Goal: Find specific page/section: Find specific page/section

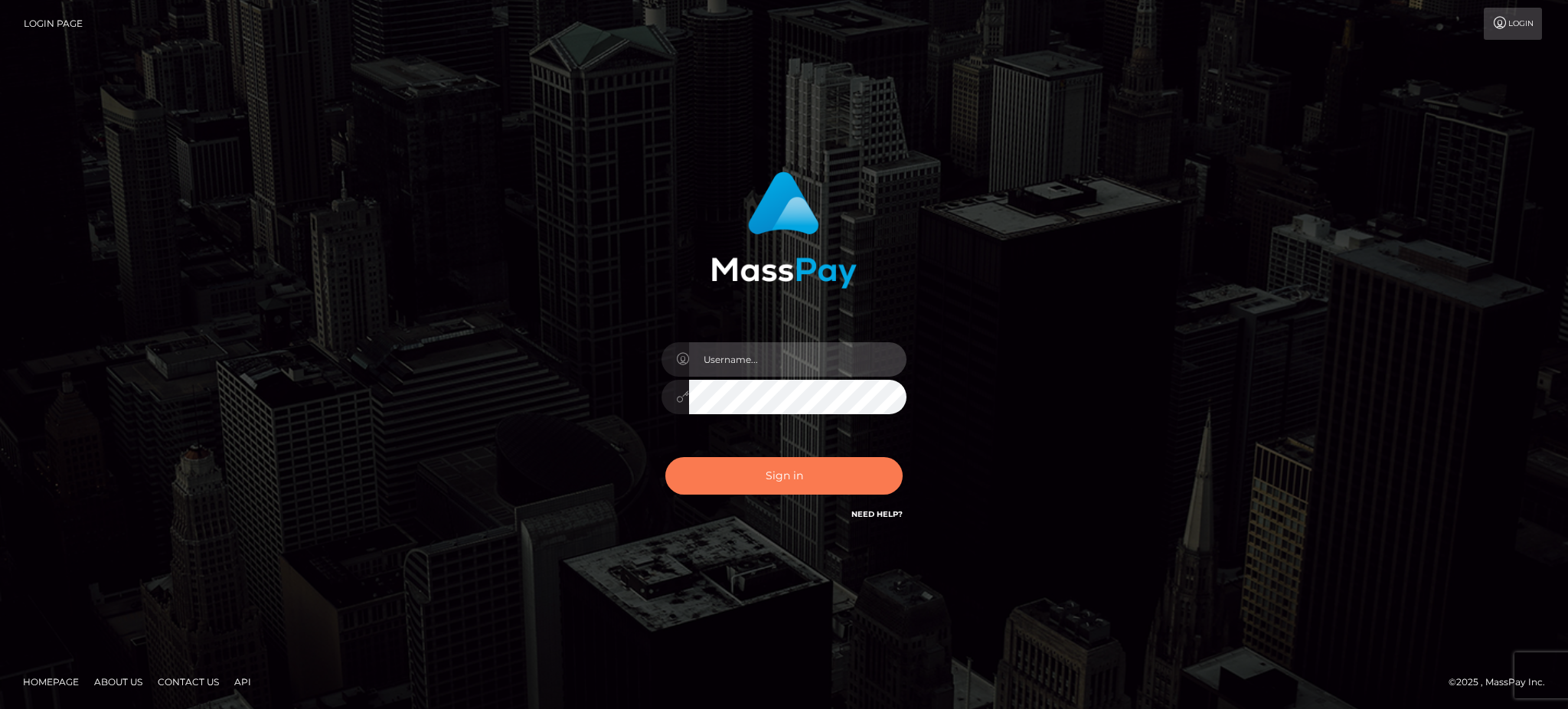
type input "Gaizelle"
click at [752, 469] on button "Sign in" at bounding box center [783, 475] width 237 height 38
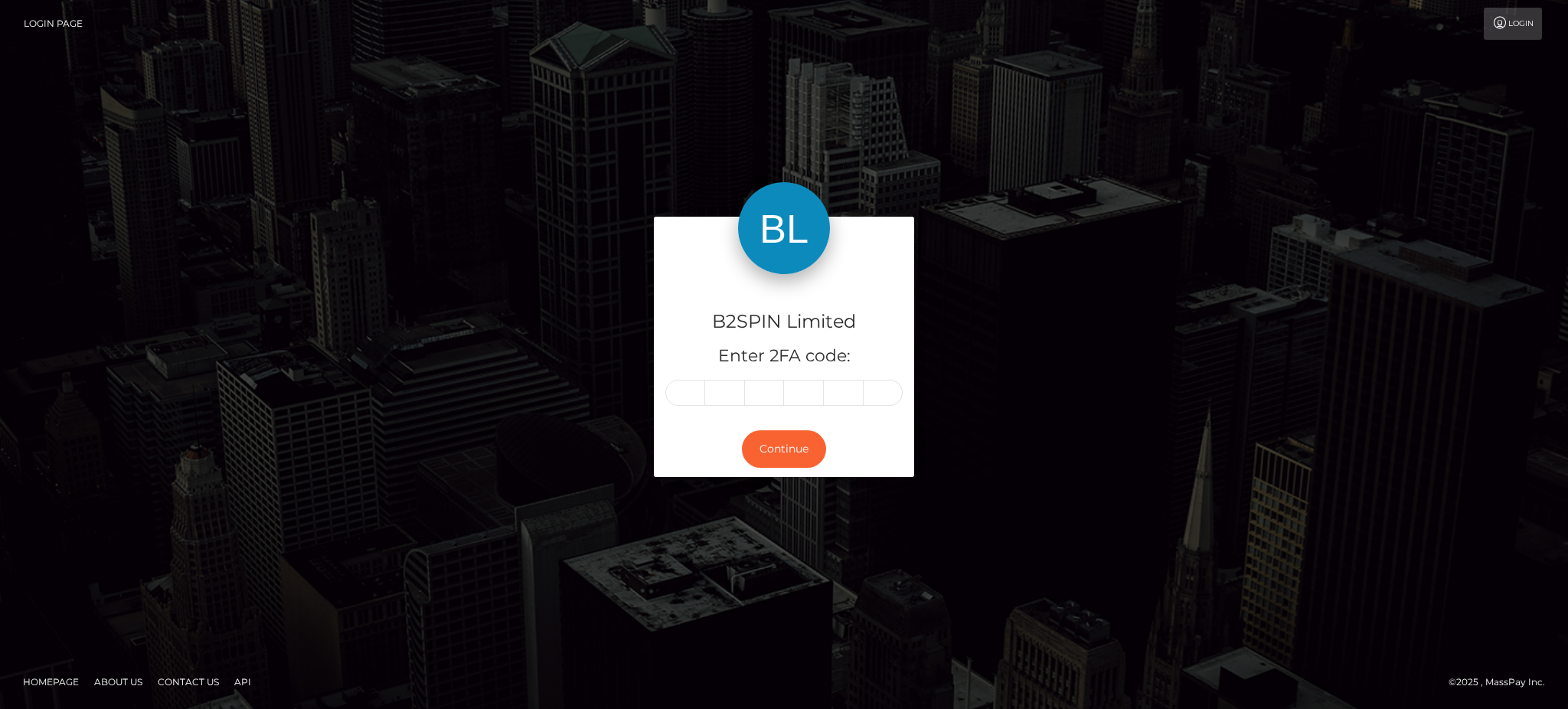
click at [652, 399] on div "B2SPIN Limited Enter 2FA code: Continue" at bounding box center [784, 354] width 283 height 275
click at [657, 399] on div "B2SPIN Limited Enter 2FA code:" at bounding box center [784, 347] width 261 height 147
drag, startPoint x: 656, startPoint y: 399, endPoint x: 676, endPoint y: 396, distance: 20.2
click at [662, 399] on div "B2SPIN Limited Enter 2FA code:" at bounding box center [784, 347] width 261 height 147
click at [678, 396] on input "text" at bounding box center [685, 393] width 39 height 26
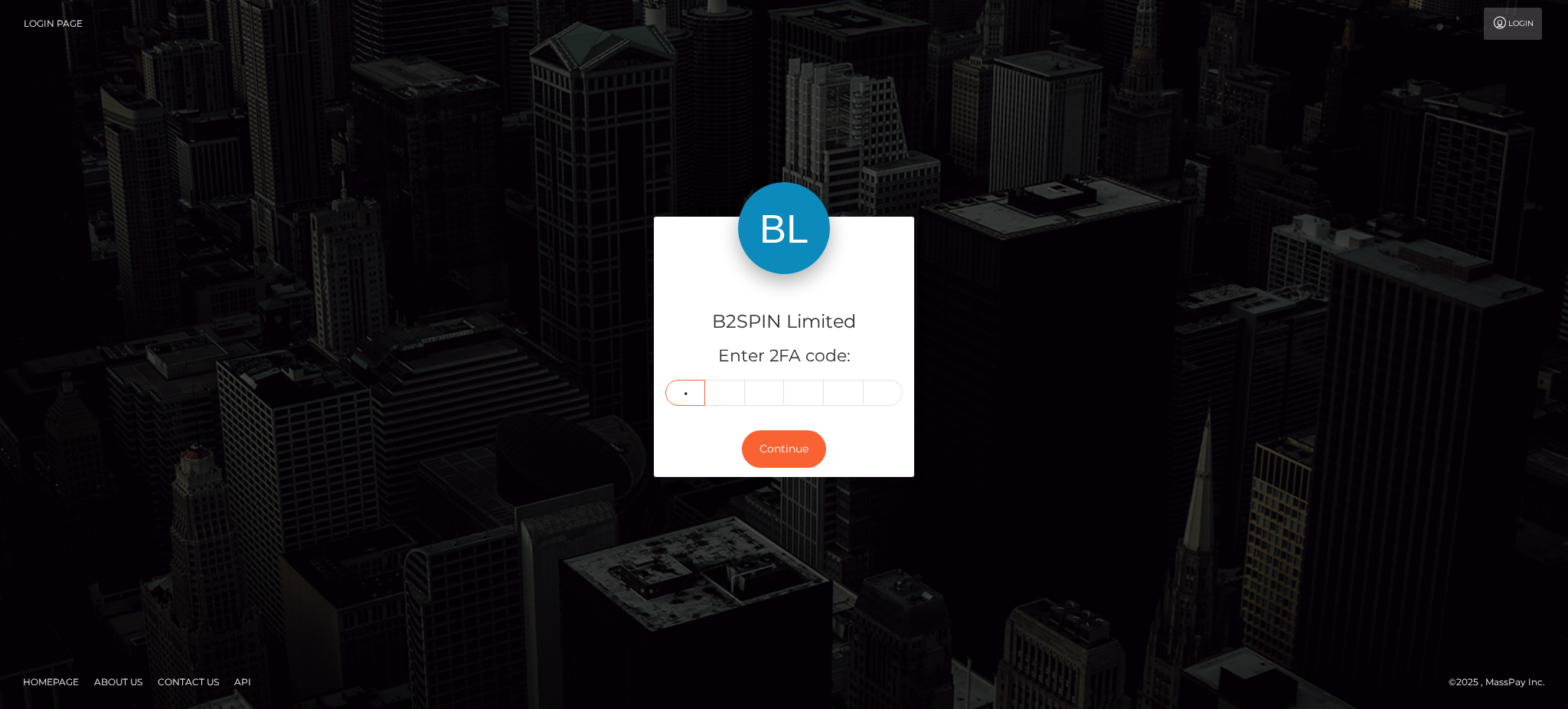
type input "9"
type input "2"
type input "8"
type input "1"
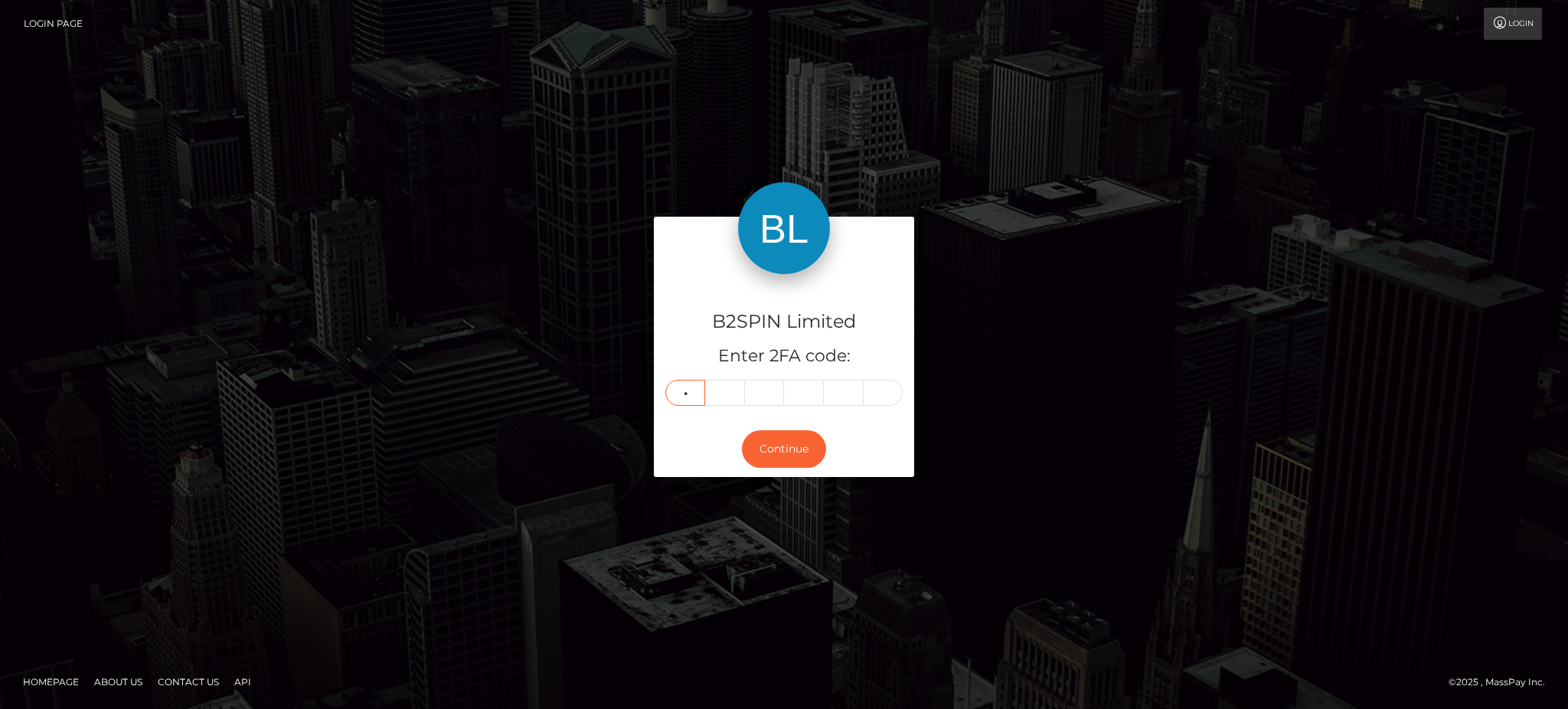
type input "6"
type input "5"
type input "4"
type input "7"
type input "8"
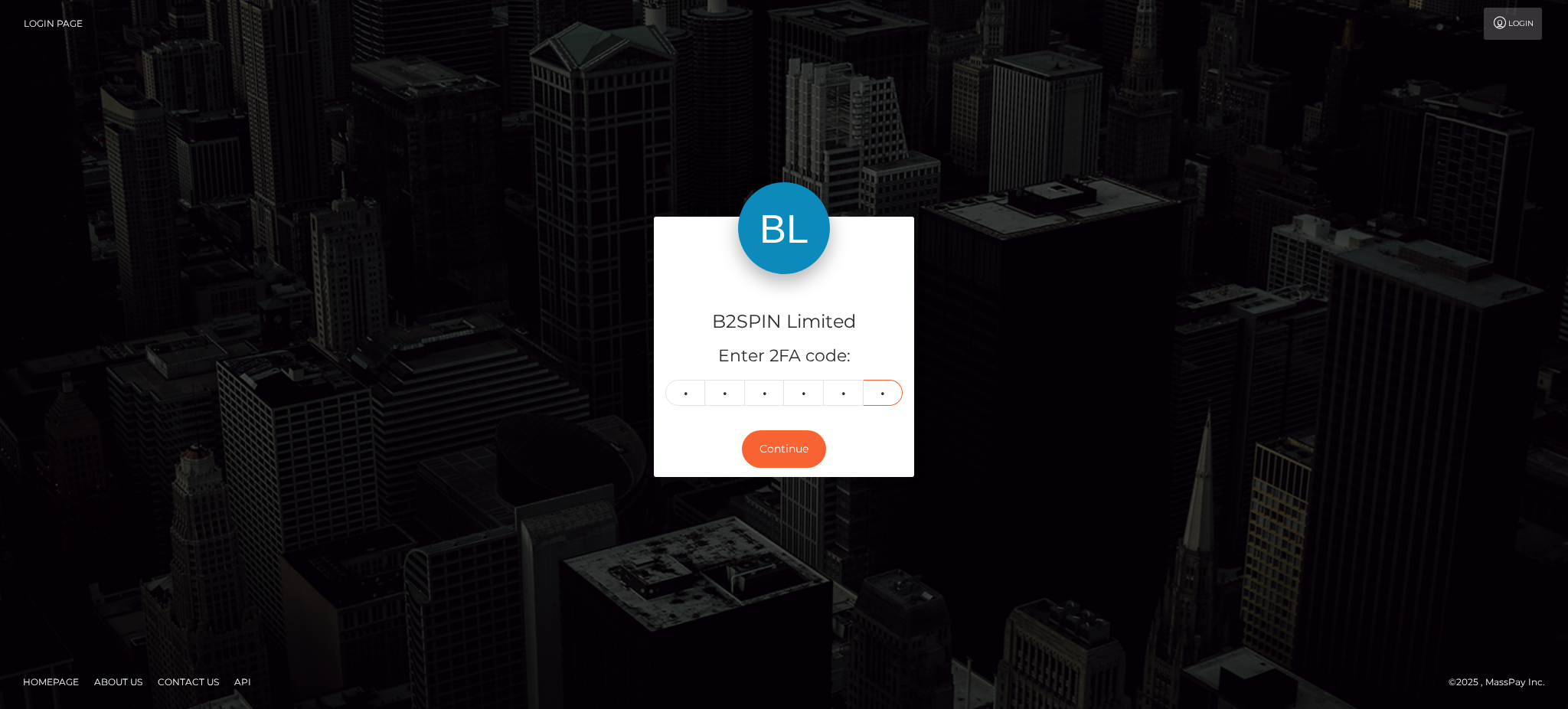
type input "6"
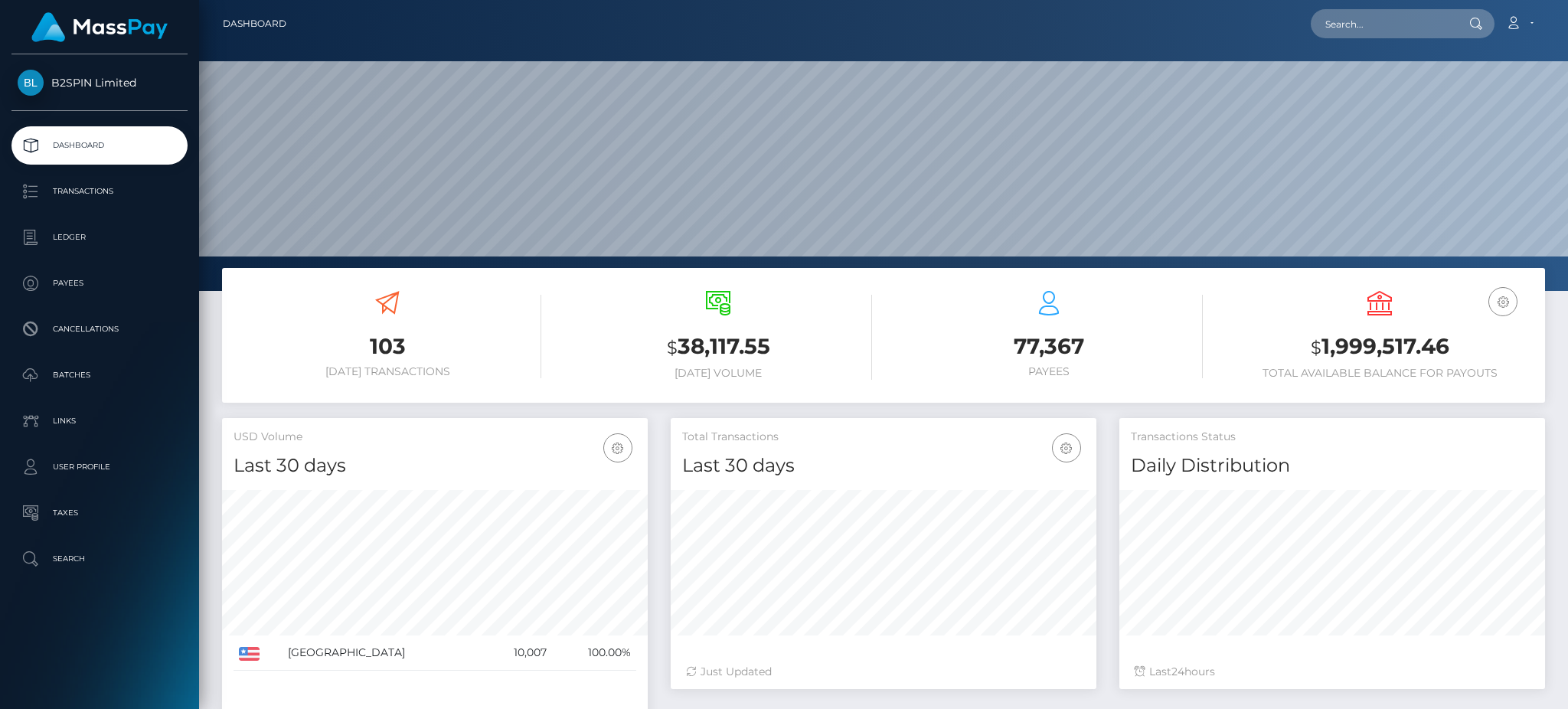
scroll to position [272, 425]
click at [1385, 23] on input "text" at bounding box center [1382, 23] width 143 height 29
paste input "0e8085b0-c79e-437b-b086-57295bcf95e9"
click at [1370, 8] on div "0e8085b0-c79e-437b-b086-57295bcf95e9 Loading... Loading... Account Edit Profile…" at bounding box center [921, 23] width 1245 height 32
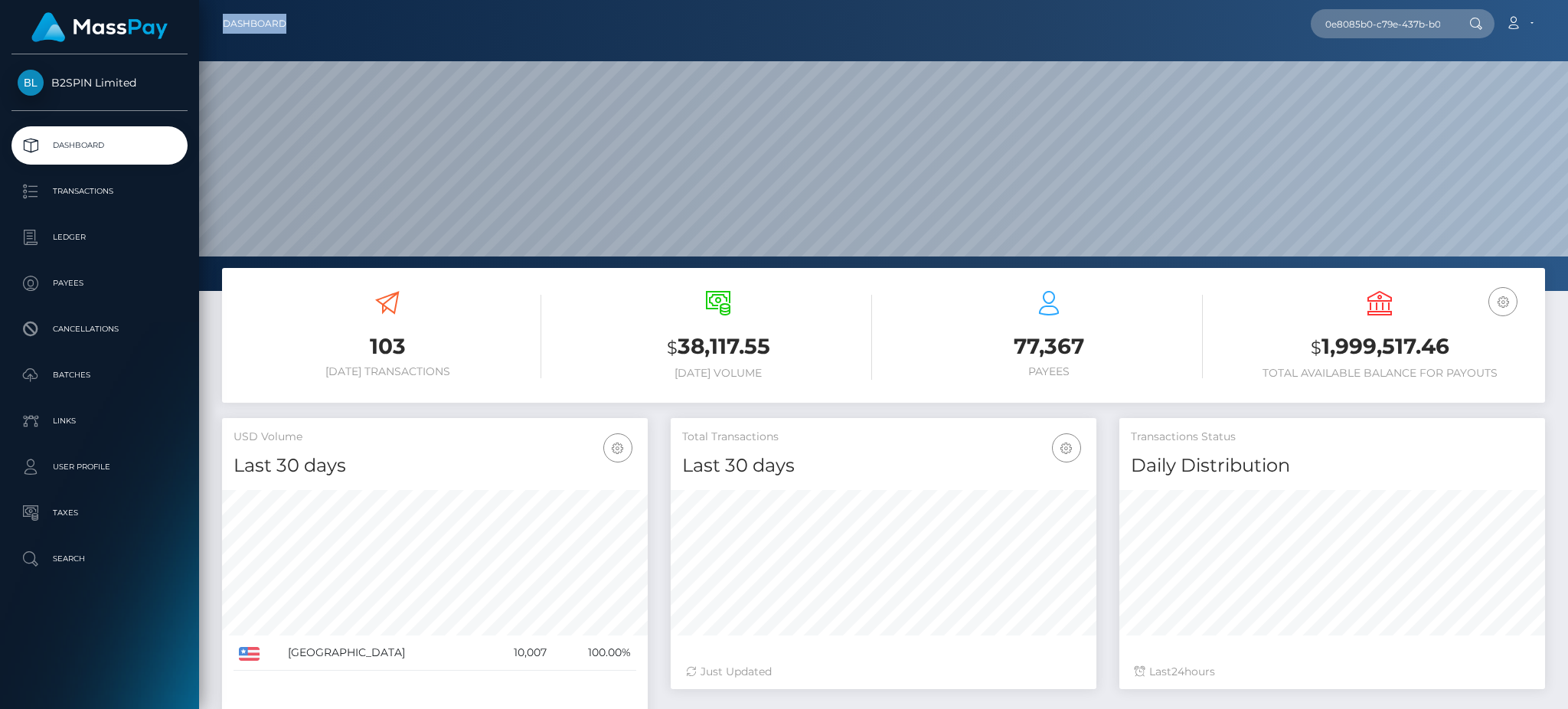
click at [1370, 8] on div "0e8085b0-c79e-437b-b086-57295bcf95e9 Loading... Loading... Account Edit Profile…" at bounding box center [921, 23] width 1245 height 32
click at [1370, 23] on input "0e8085b0-c79e-437b-b086-57295bcf95e9" at bounding box center [1382, 23] width 143 height 29
paste input "f1093d57-cd65-42d4-b348-12efa802a82"
click at [1387, 24] on input "f1093d57-cd65-42d4-b348-12efa802a829" at bounding box center [1382, 23] width 143 height 29
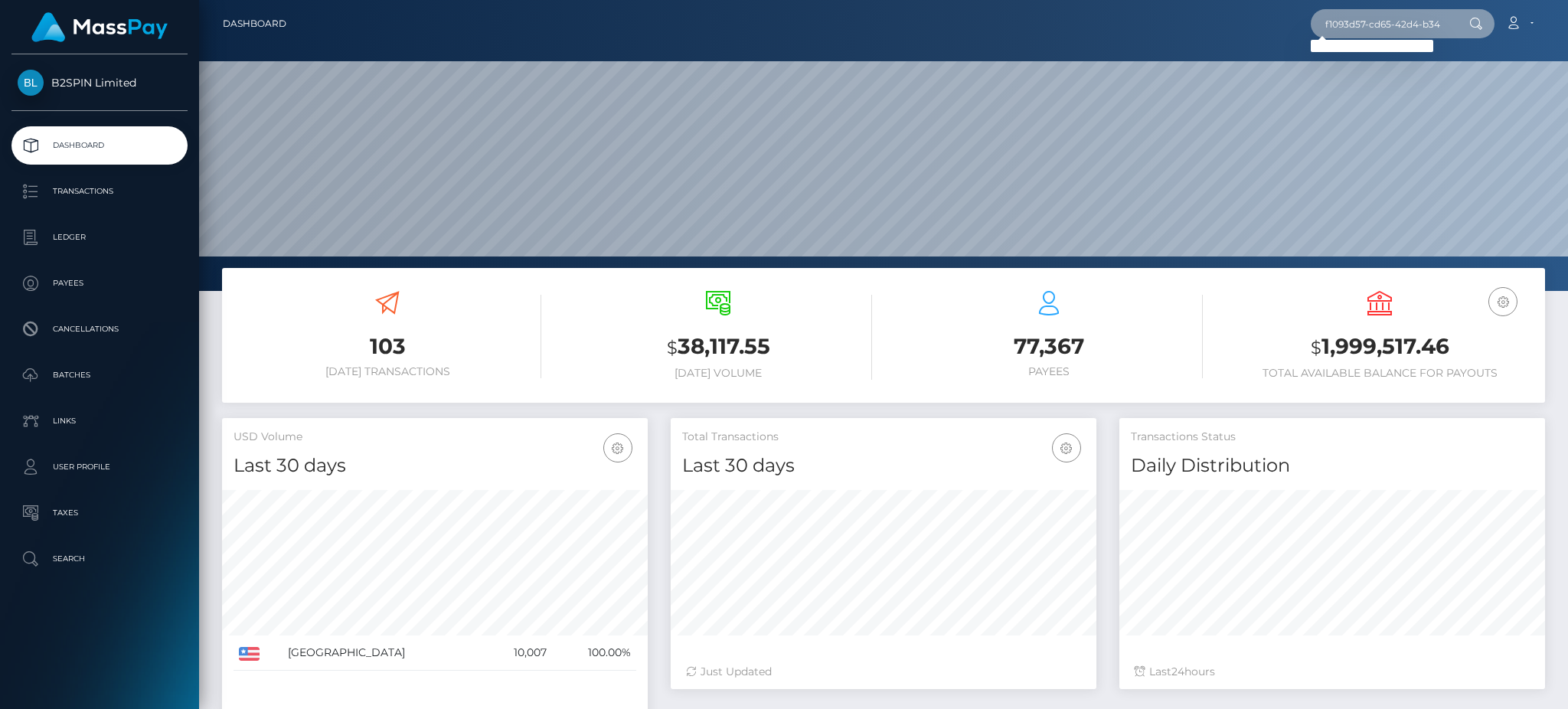
click at [1387, 24] on input "f1093d57-cd65-42d4-b348-12efa802a829" at bounding box center [1382, 23] width 143 height 29
paste input "0f10a0e6-c357-4f7e-bac6-28b76adebd82"
click at [1370, 23] on input "0f10a0e6-c357-4f7e-bac6-28b76adebd82" at bounding box center [1382, 23] width 143 height 29
paste input "3301013"
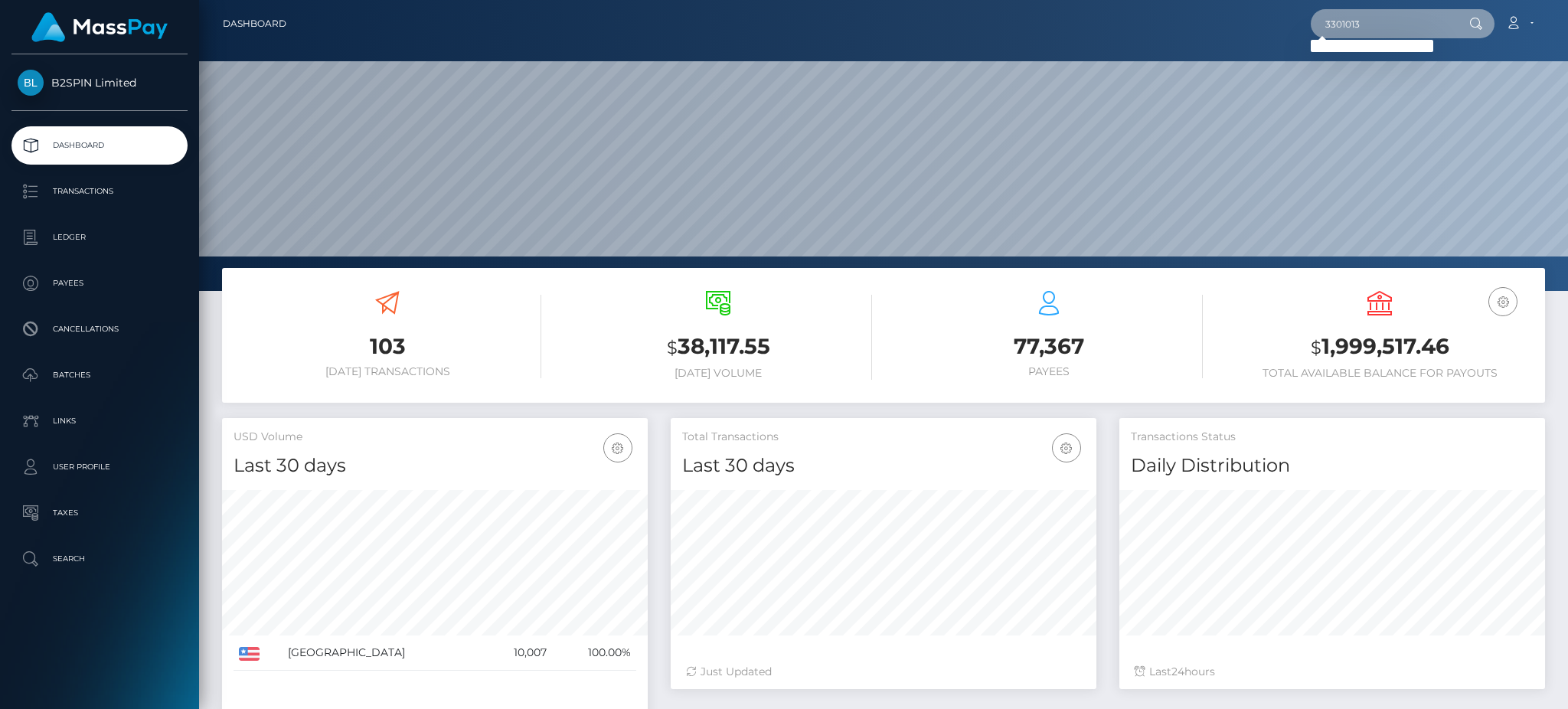
click at [1358, 25] on input "3301013" at bounding box center [1382, 23] width 143 height 29
paste input "2"
click at [1321, 11] on input "3301012" at bounding box center [1382, 23] width 143 height 29
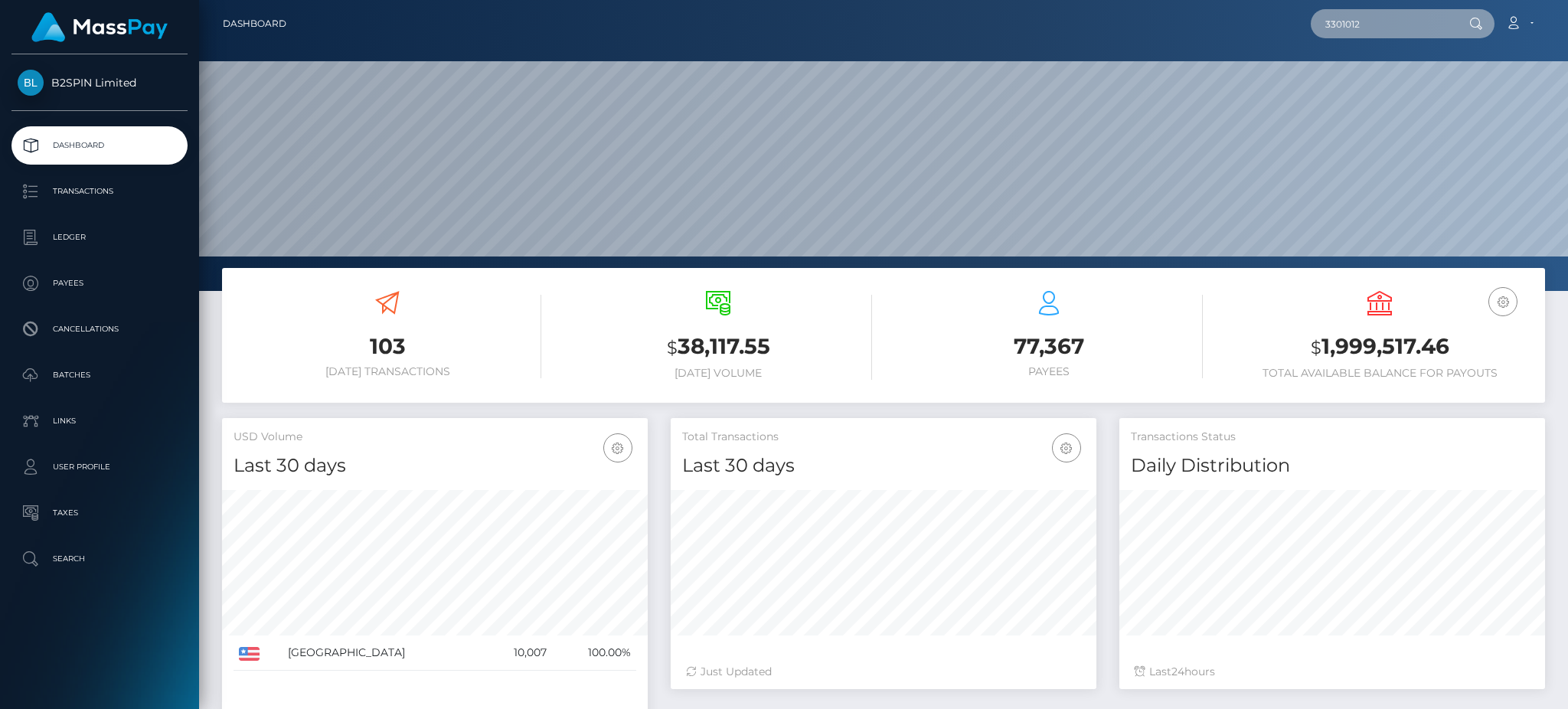
paste input "0241"
click at [1343, 21] on input "3300241" at bounding box center [1382, 23] width 143 height 29
paste input "1841212435"
type input "1841212435"
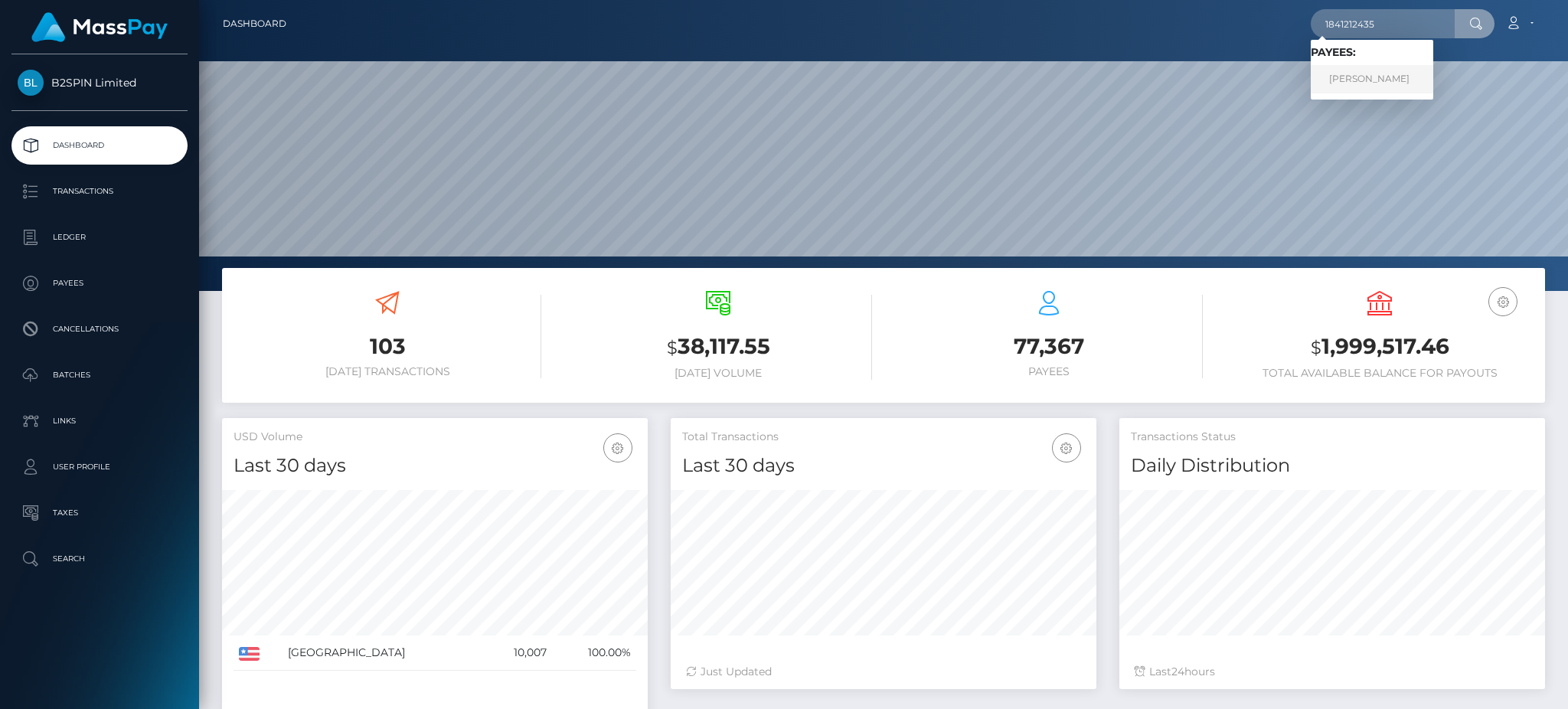
click at [1411, 85] on link "ANTHONY MANUEL CASTRO" at bounding box center [1372, 79] width 123 height 28
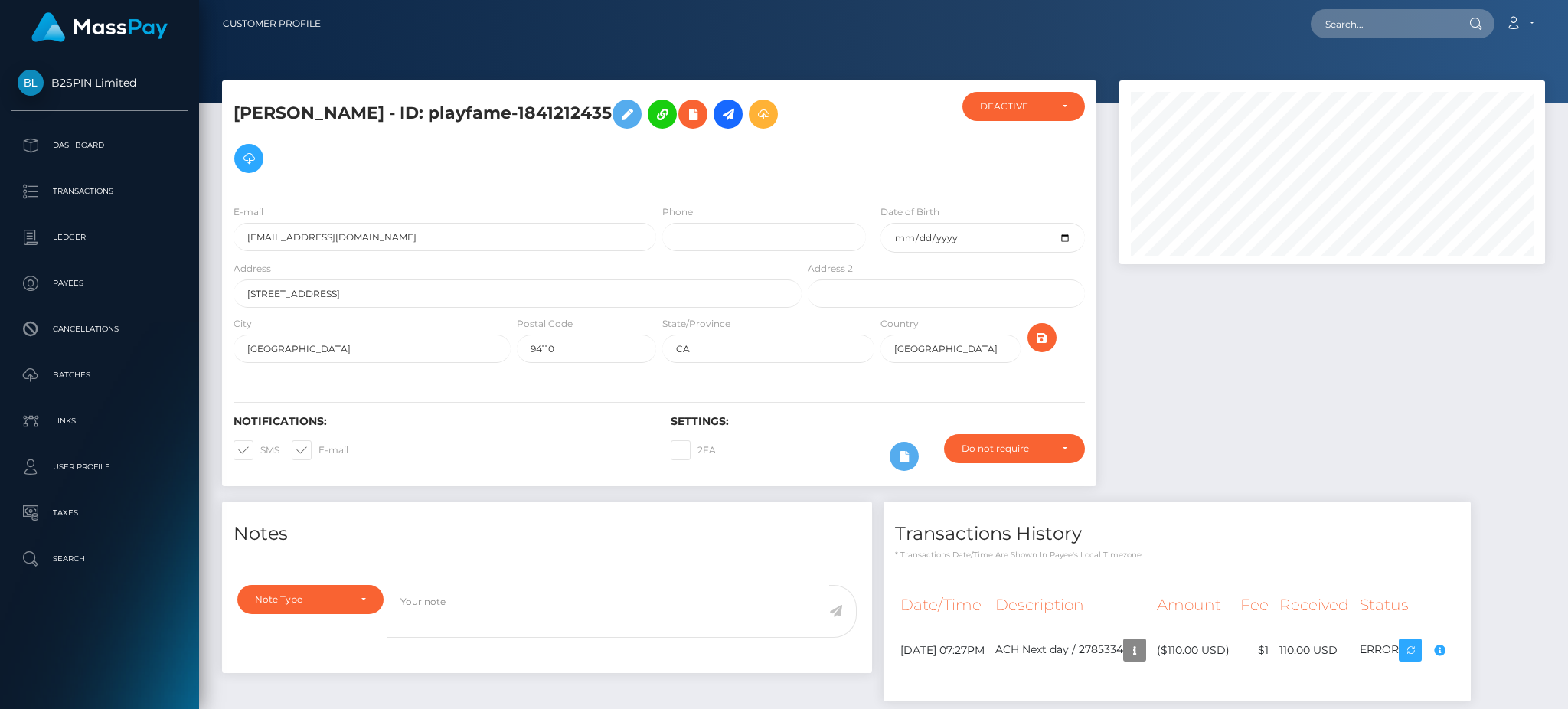
scroll to position [184, 425]
click at [1214, 337] on div at bounding box center [1332, 291] width 448 height 421
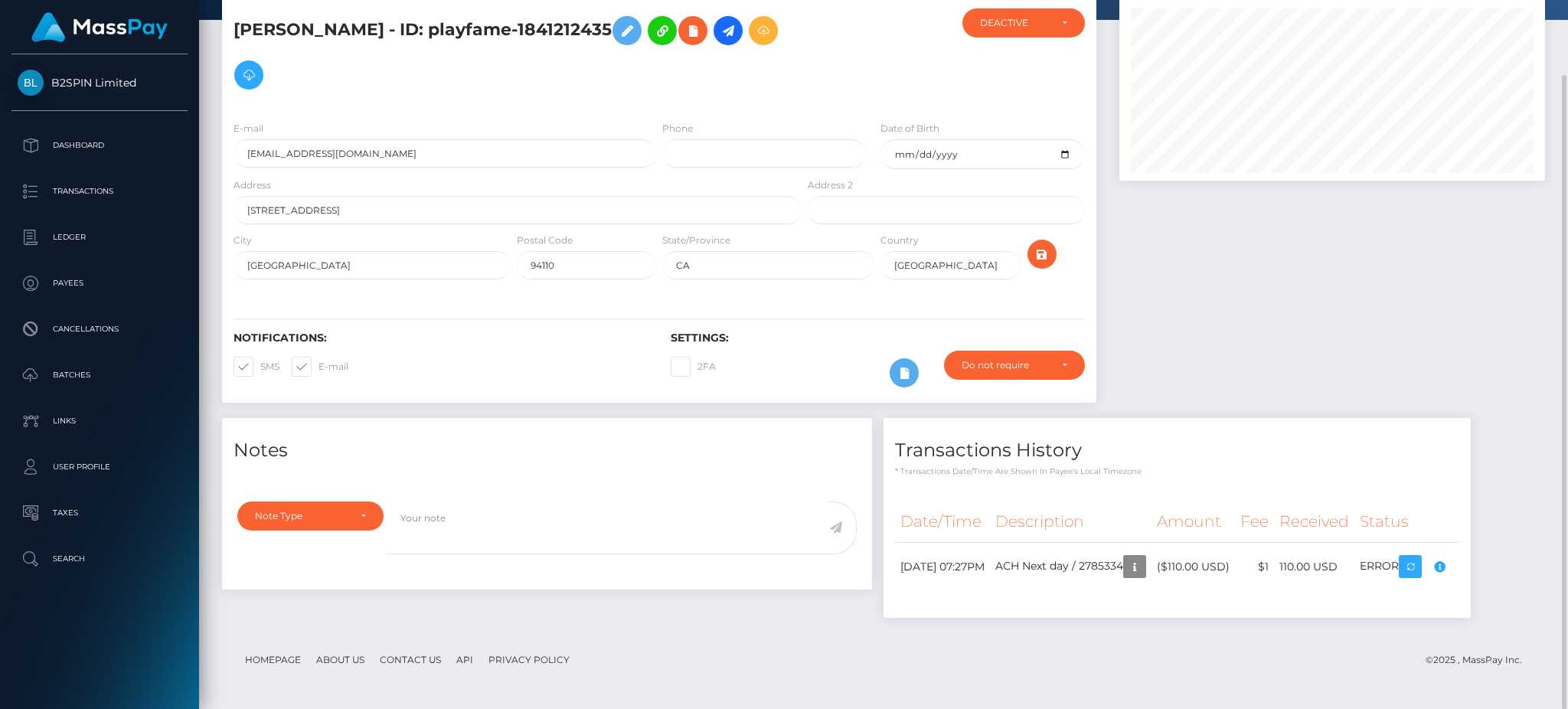
scroll to position [83, 0]
click at [1349, 231] on div at bounding box center [1332, 207] width 448 height 421
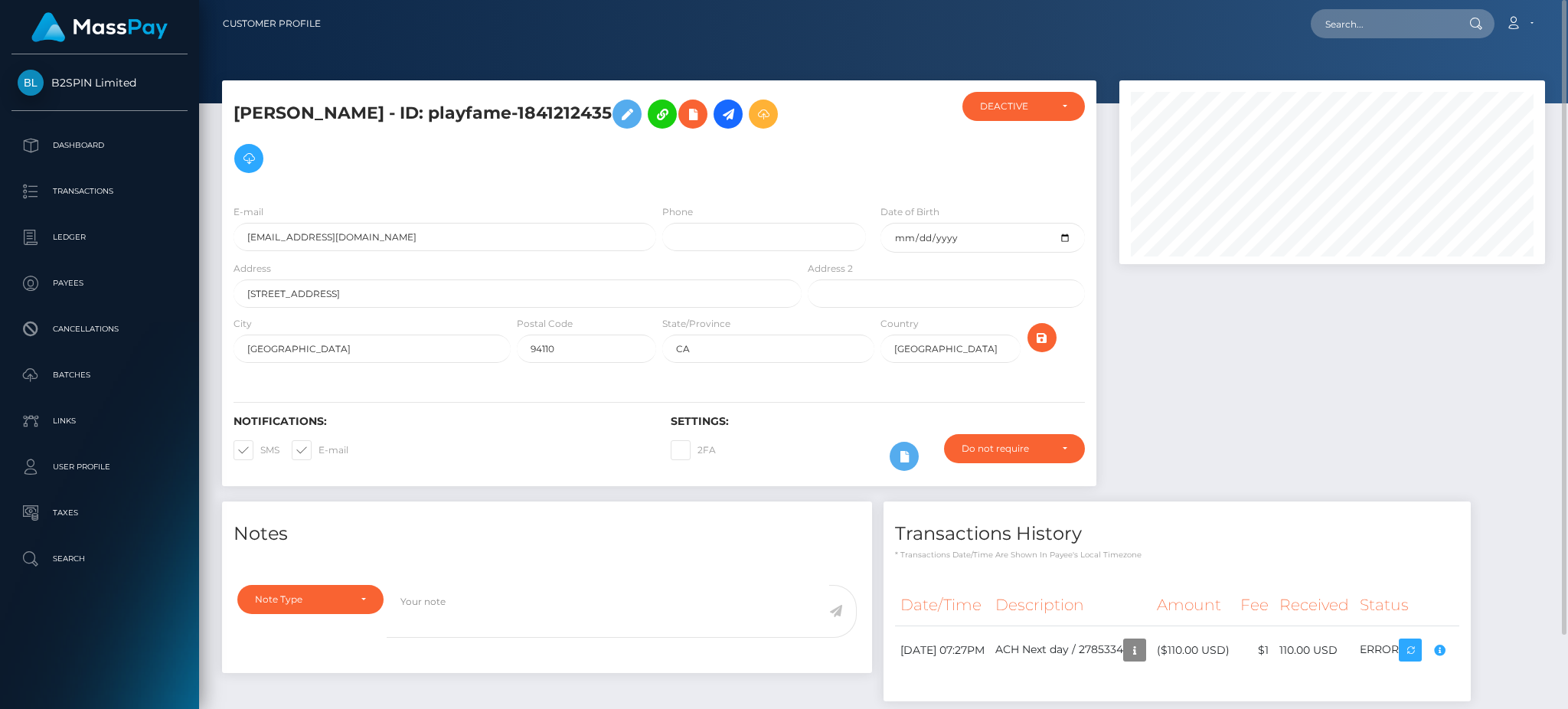
click at [1365, 44] on nav "Customer Profile Loading... Loading... Account" at bounding box center [883, 23] width 1369 height 48
click at [1387, 15] on input "text" at bounding box center [1382, 23] width 143 height 29
paste input "1815178703"
click at [1349, 27] on input "1815178703" at bounding box center [1382, 23] width 143 height 29
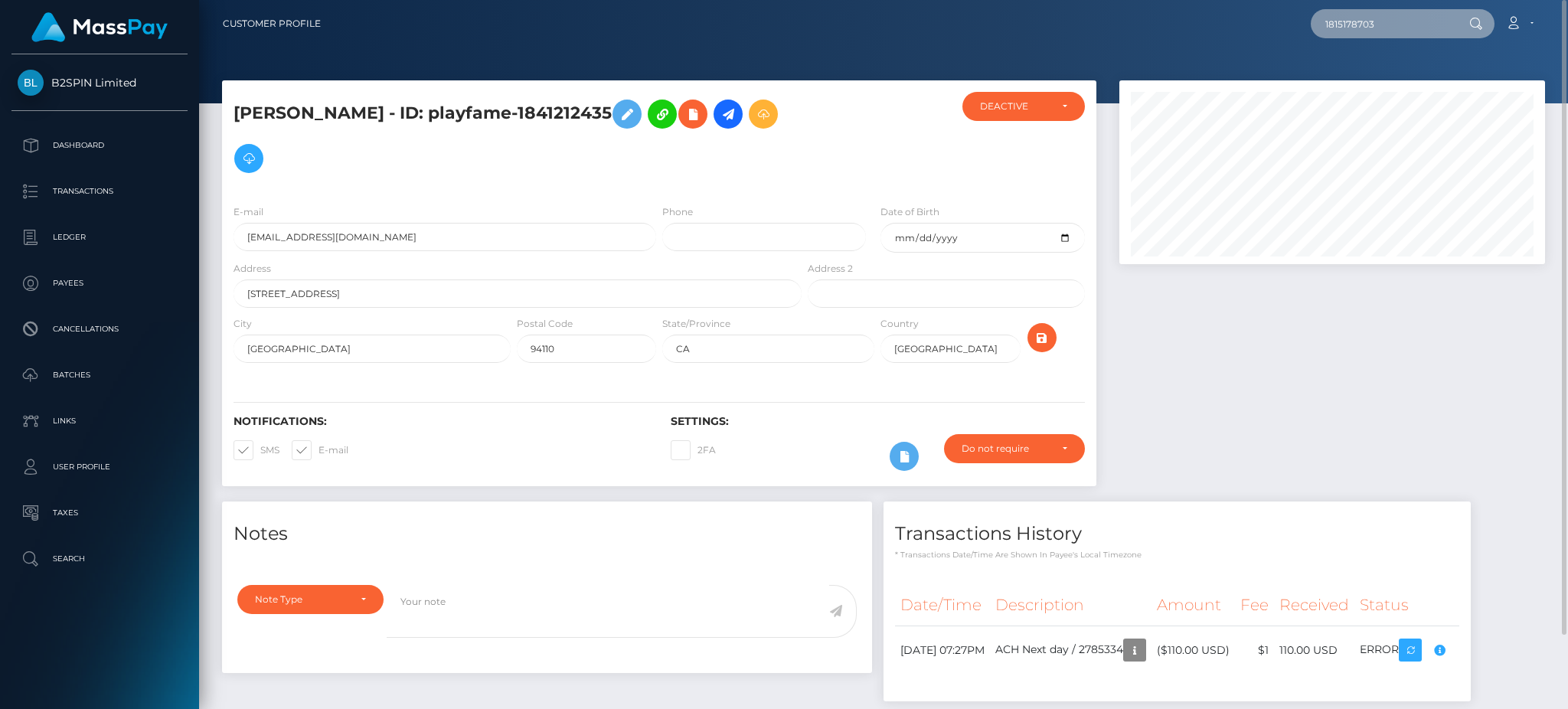
paste input "2011281296"
click at [1339, 6] on nav "Customer Profile 2011281296 Loading... Loading... Account" at bounding box center [883, 23] width 1369 height 48
click at [1364, 23] on input "2011281296" at bounding box center [1382, 23] width 143 height 29
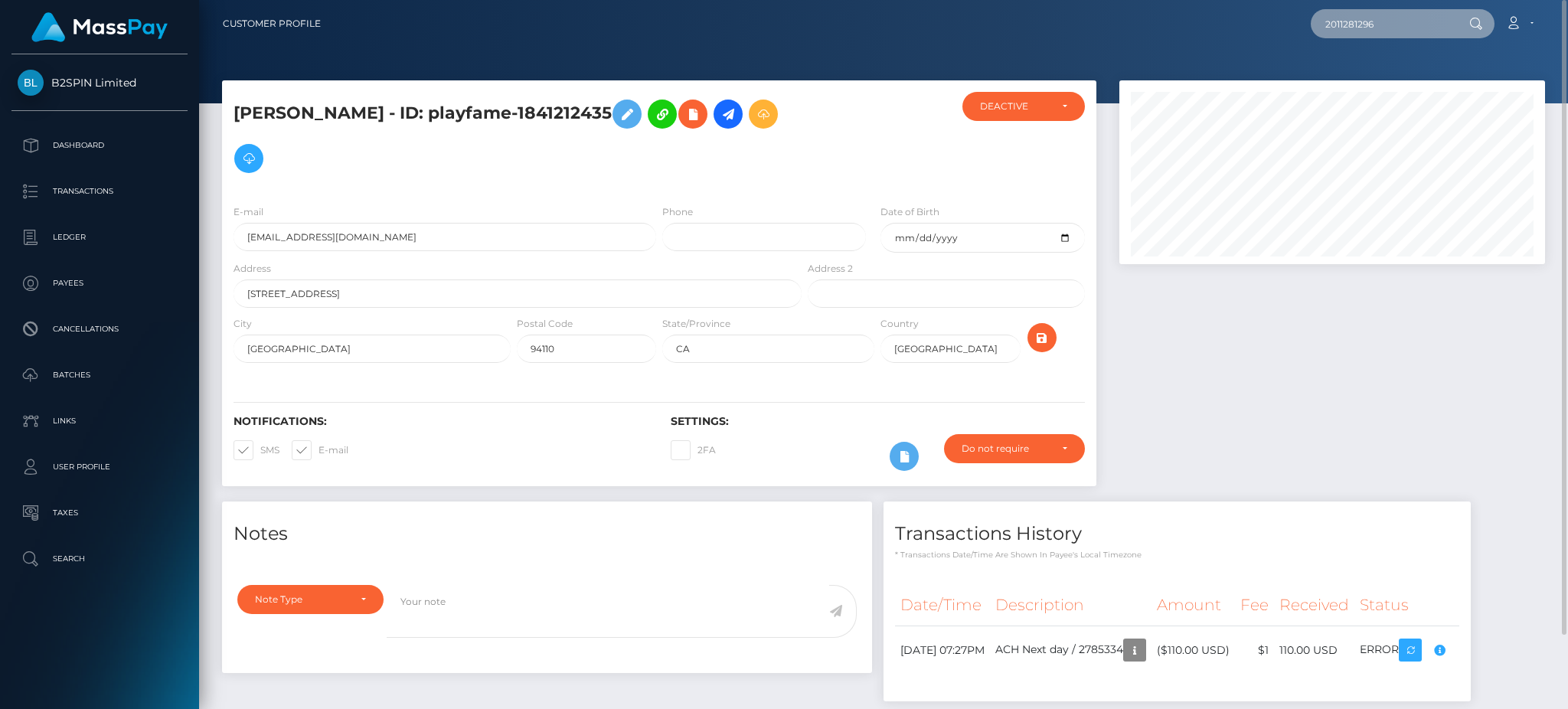
paste input "1815178703"
type input "1815178703"
